Goal: Use online tool/utility: Use online tool/utility

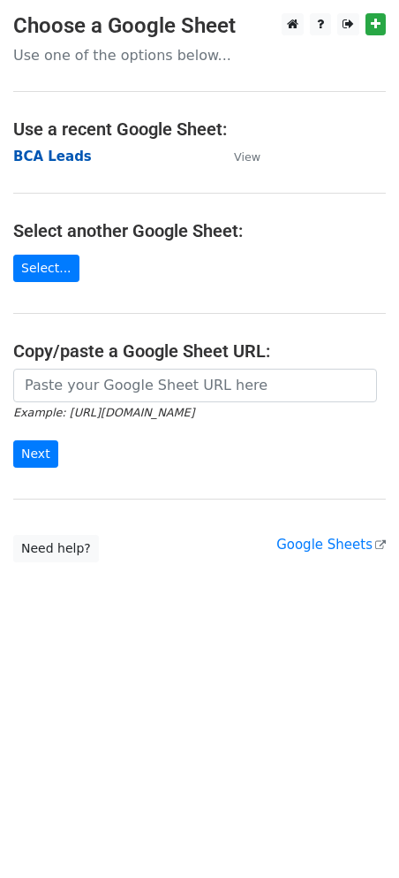
click at [59, 157] on strong "BCA Leads" at bounding box center [52, 156] width 79 height 16
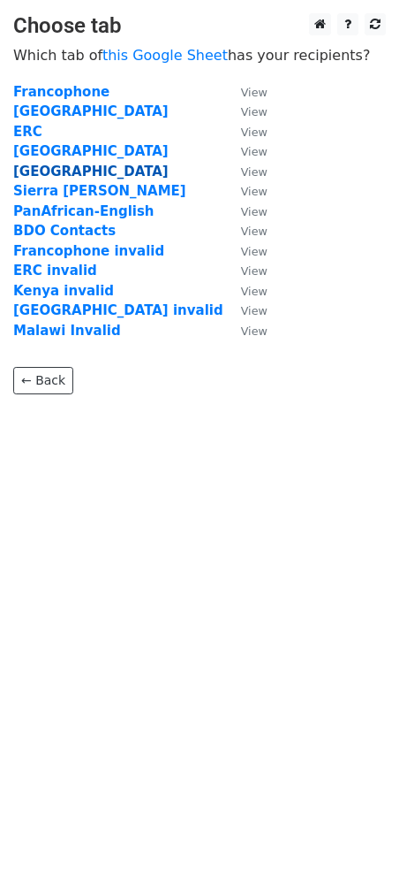
click at [40, 171] on strong "Kenya" at bounding box center [91, 171] width 156 height 16
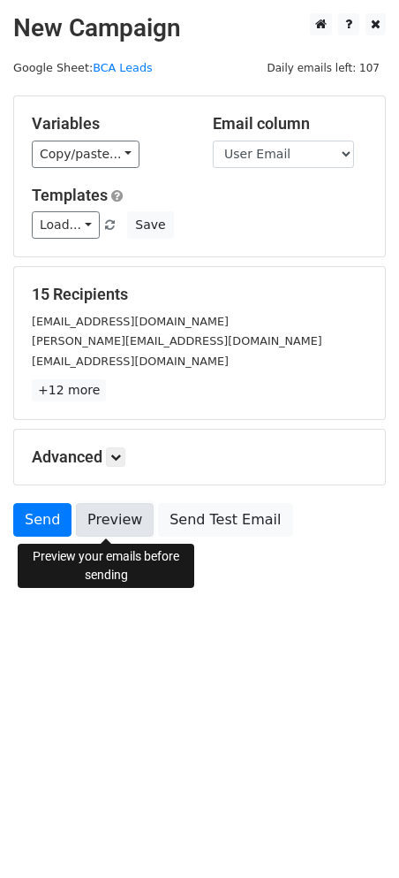
click at [117, 527] on link "Preview" at bounding box center [115, 520] width 78 height 34
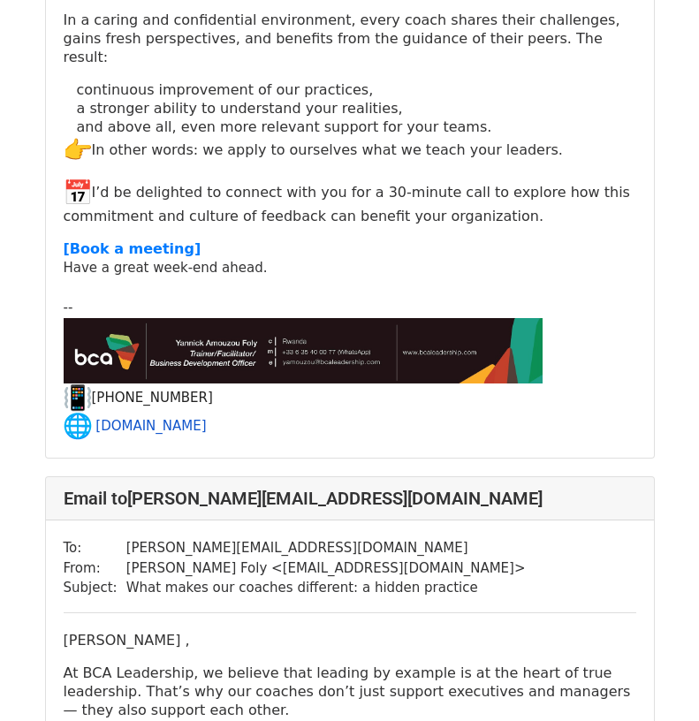
scroll to position [530, 0]
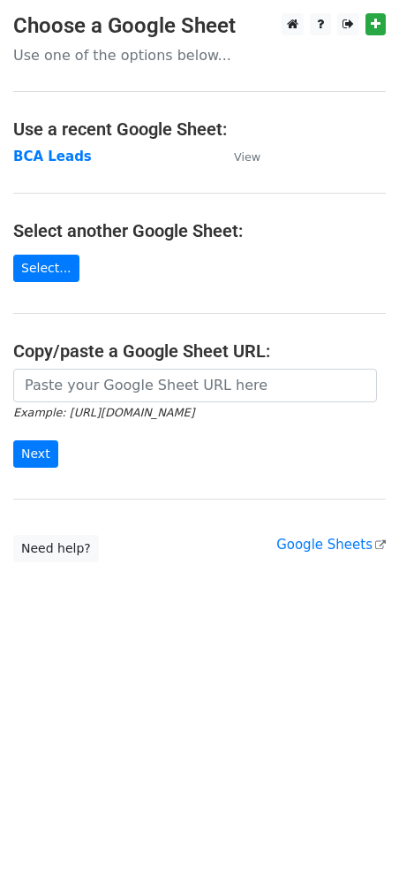
click at [53, 165] on td "BCA Leads" at bounding box center [114, 157] width 203 height 20
click at [51, 159] on strong "BCA Leads" at bounding box center [52, 156] width 79 height 16
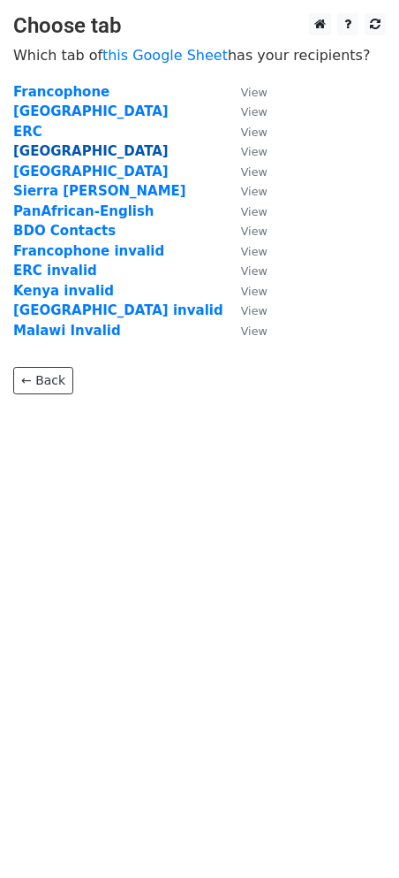
click at [43, 148] on strong "Malawi" at bounding box center [91, 151] width 156 height 16
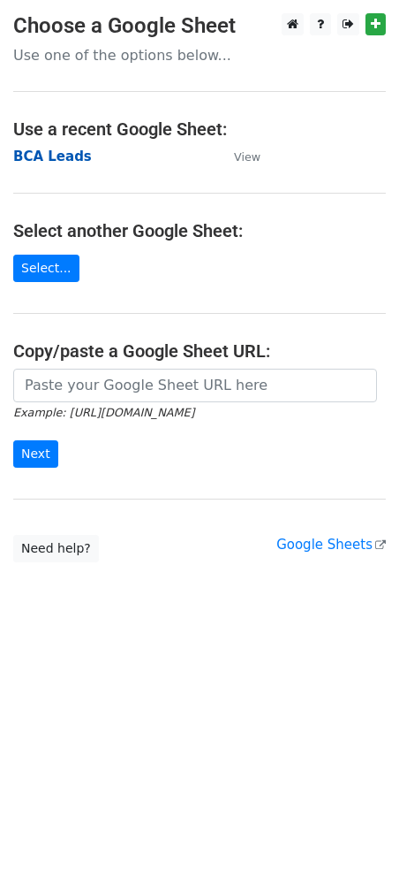
click at [44, 163] on strong "BCA Leads" at bounding box center [52, 156] width 79 height 16
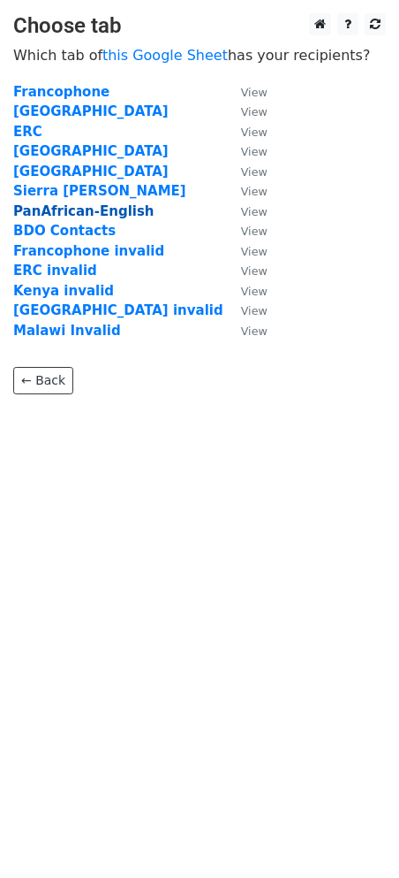
click at [48, 209] on strong "PanAfrican-English" at bounding box center [83, 211] width 141 height 16
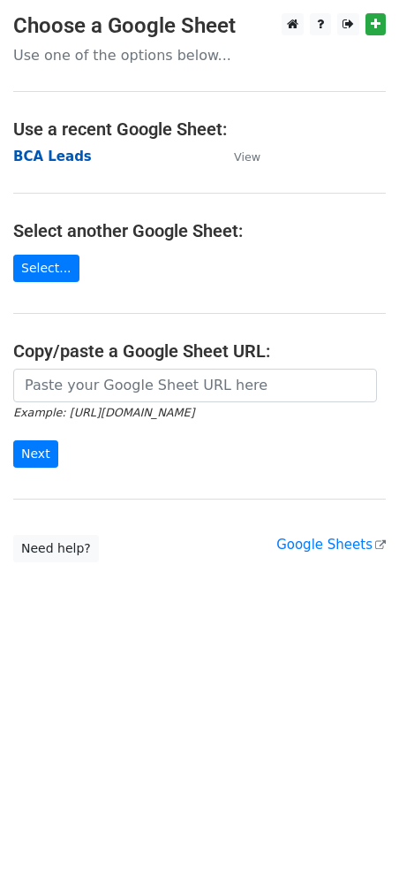
click at [27, 155] on strong "BCA Leads" at bounding box center [52, 156] width 79 height 16
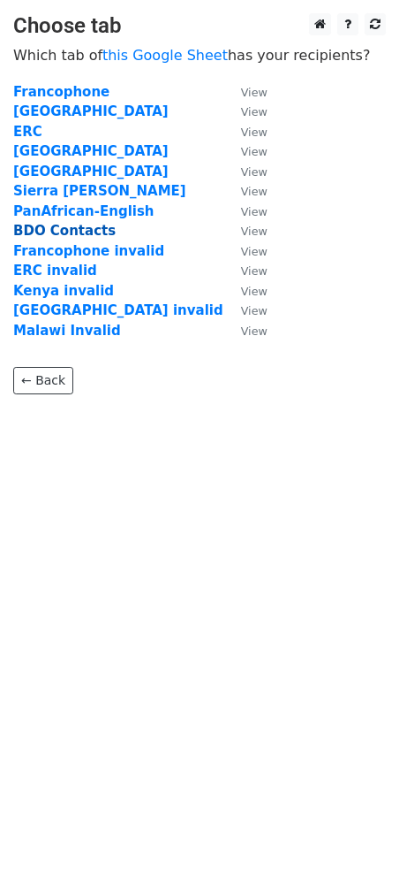
click at [72, 231] on strong "BDO Contacts" at bounding box center [64, 231] width 103 height 16
